Goal: Transaction & Acquisition: Purchase product/service

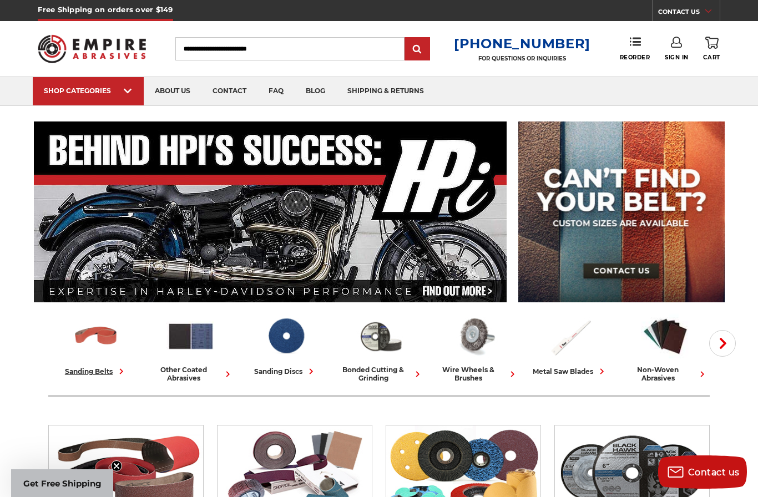
click at [97, 365] on link "sanding belts" at bounding box center [96, 344] width 86 height 65
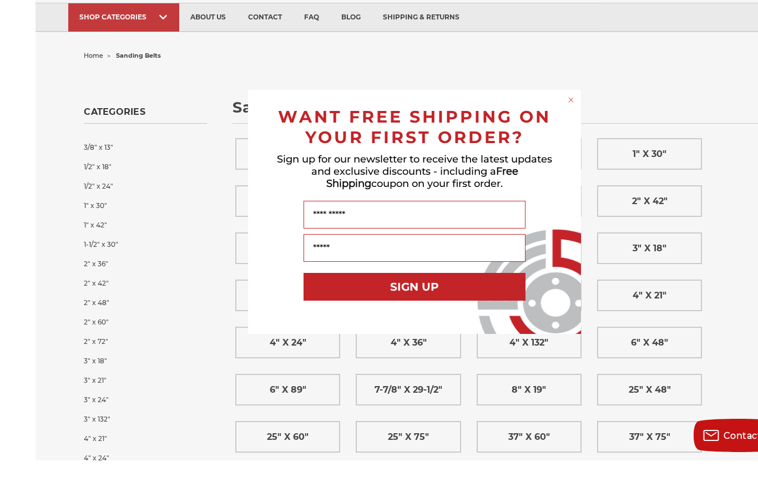
scroll to position [39, 0]
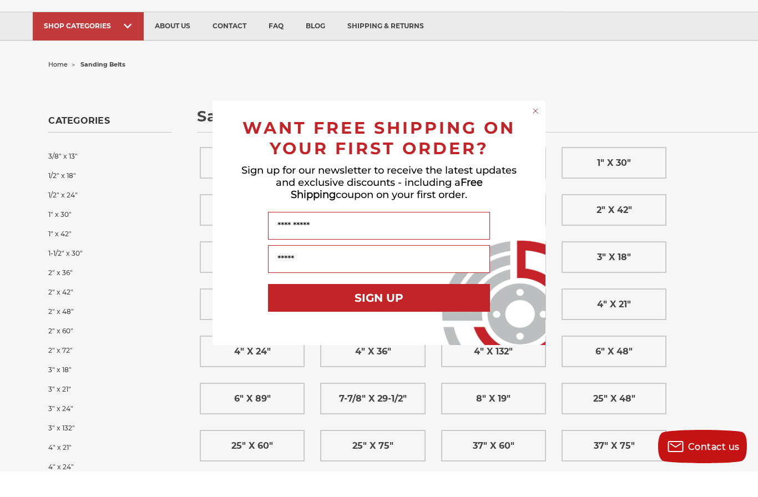
click at [526, 138] on div "WANT FREE SHIPPING ON YOUR FIRST ORDER?" at bounding box center [379, 161] width 311 height 47
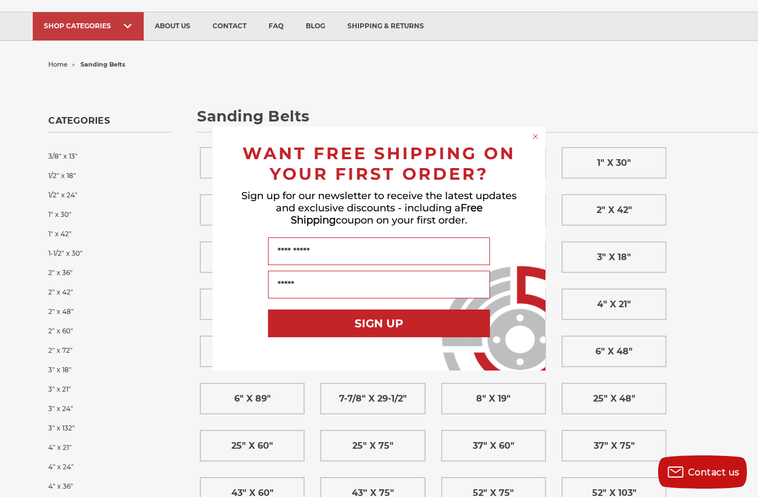
click at [526, 148] on form "WANT FREE SHIPPING ON YOUR FIRST ORDER? Sign up for our newsletter to receive t…" at bounding box center [378, 248] width 333 height 244
click at [531, 142] on circle "Close dialog" at bounding box center [535, 136] width 11 height 11
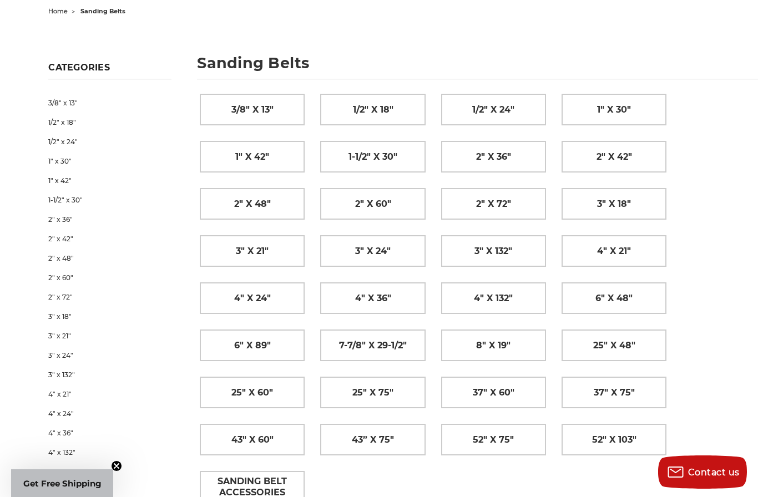
scroll to position [119, 0]
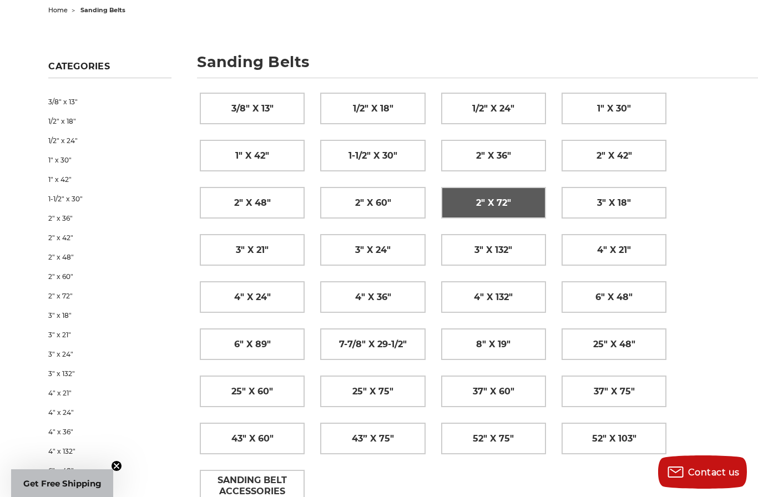
click at [500, 207] on span "2" x 72"" at bounding box center [493, 203] width 35 height 19
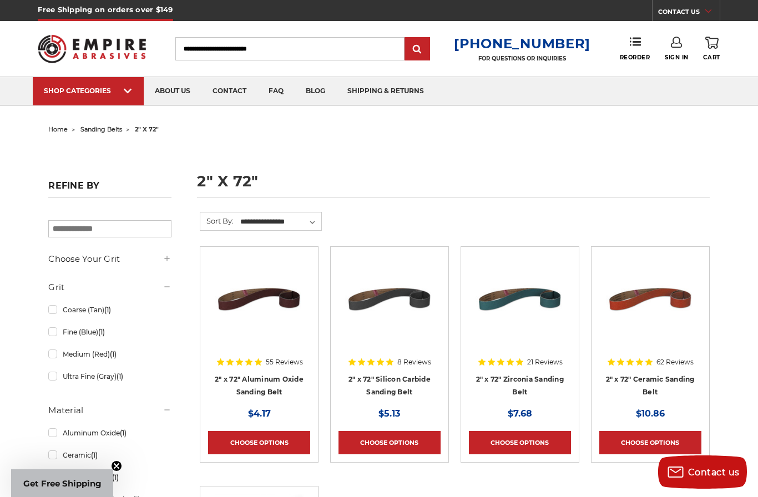
click at [270, 291] on img at bounding box center [259, 299] width 89 height 89
